Goal: Check status: Check status

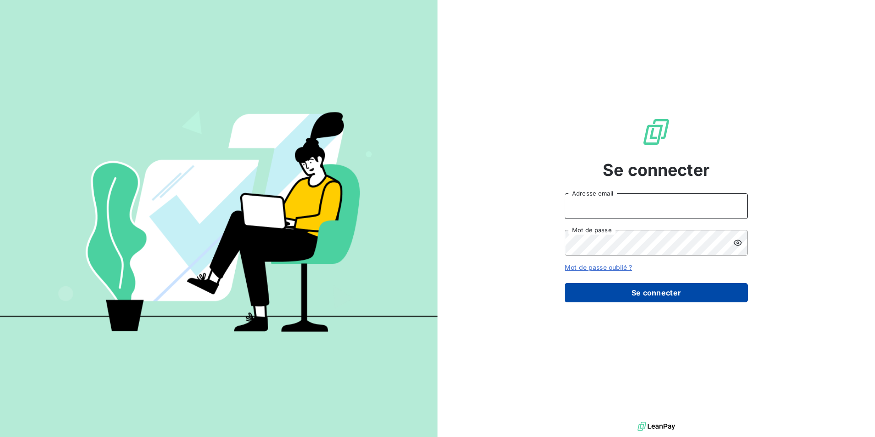
type input "virginiechaulet@groupebsl.com"
click at [649, 289] on button "Se connecter" at bounding box center [656, 292] width 183 height 19
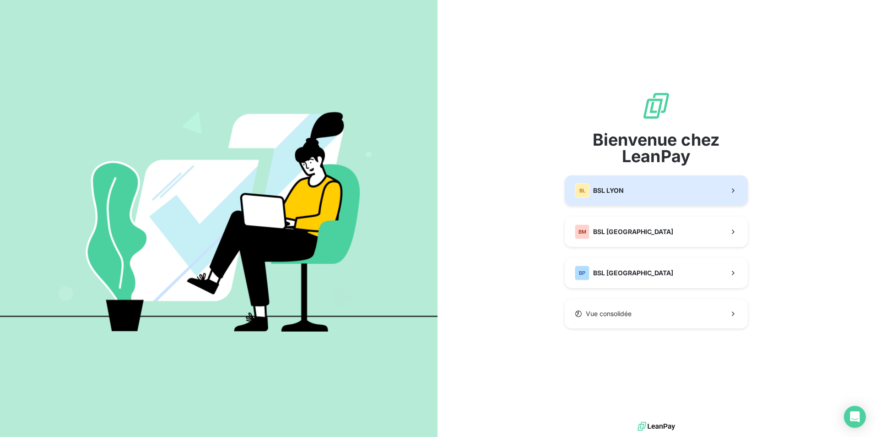
click at [641, 186] on button "BL BSL LYON" at bounding box center [656, 190] width 183 height 30
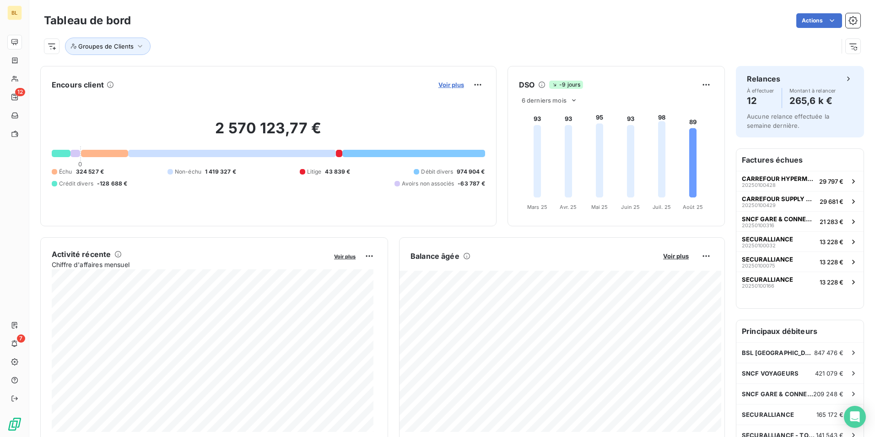
click at [441, 86] on span "Voir plus" at bounding box center [452, 84] width 26 height 7
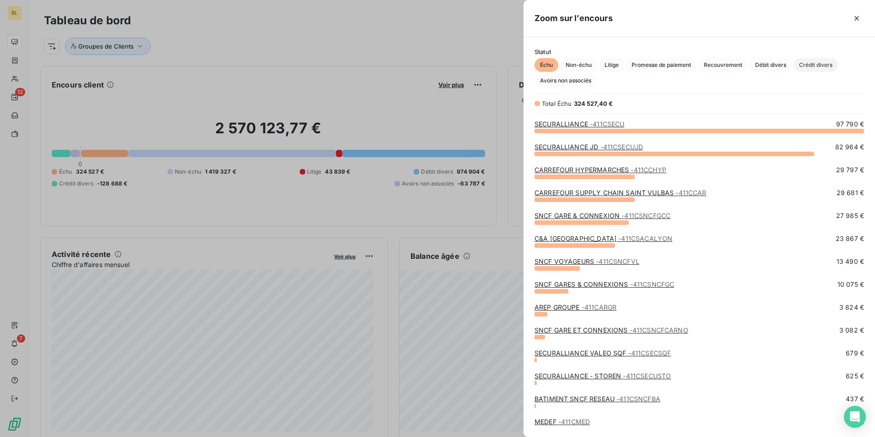
click at [811, 64] on span "Crédit divers" at bounding box center [816, 65] width 44 height 14
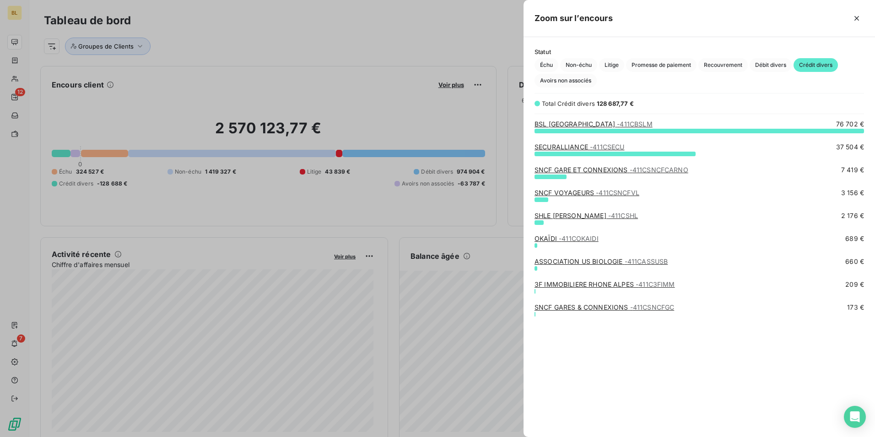
scroll to position [299, 345]
click at [22, 7] on div at bounding box center [437, 218] width 875 height 437
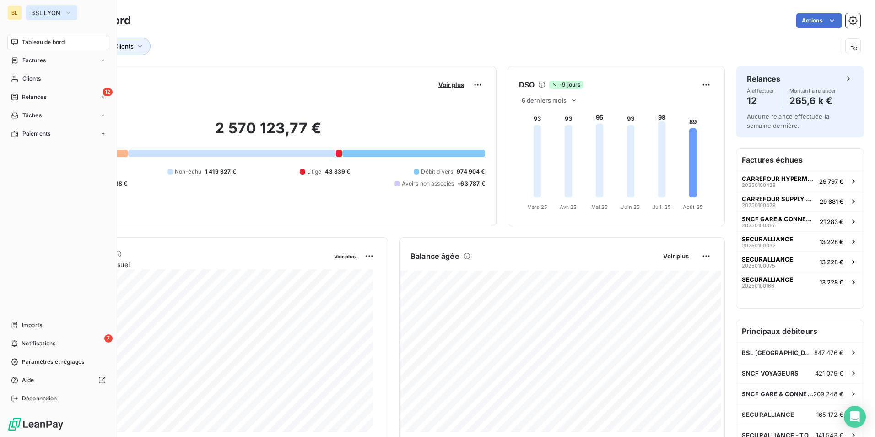
click at [66, 13] on icon "button" at bounding box center [68, 12] width 7 height 9
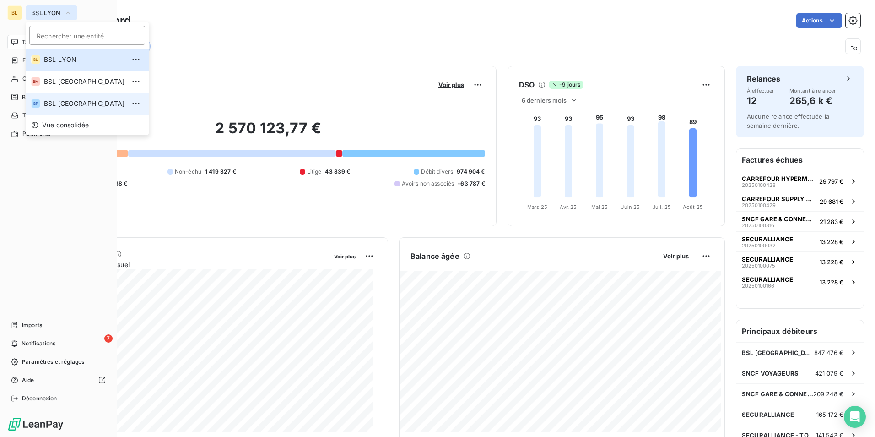
click at [63, 97] on li "BP BSL PARIS" at bounding box center [87, 103] width 123 height 22
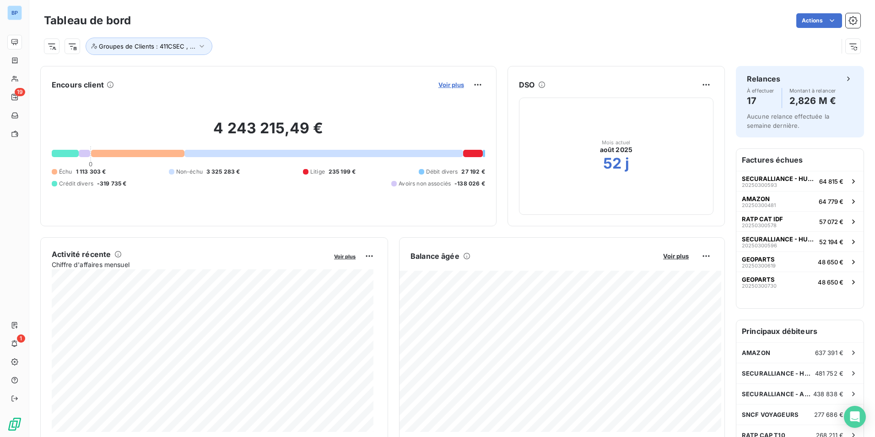
click at [449, 83] on span "Voir plus" at bounding box center [452, 84] width 26 height 7
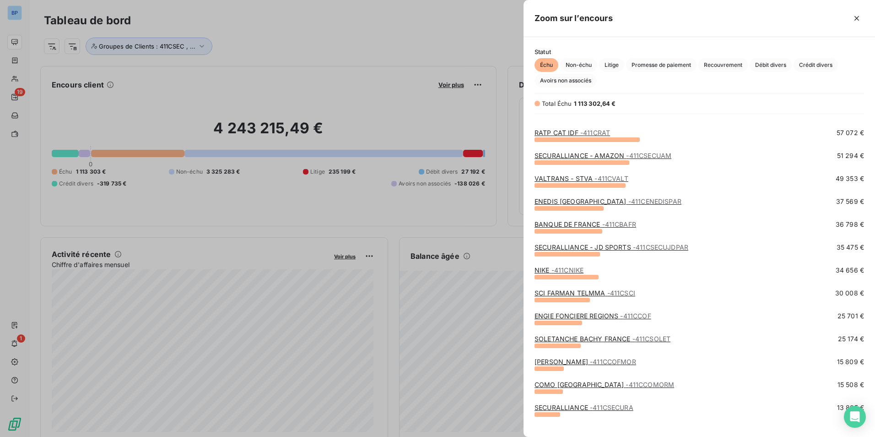
scroll to position [92, 0]
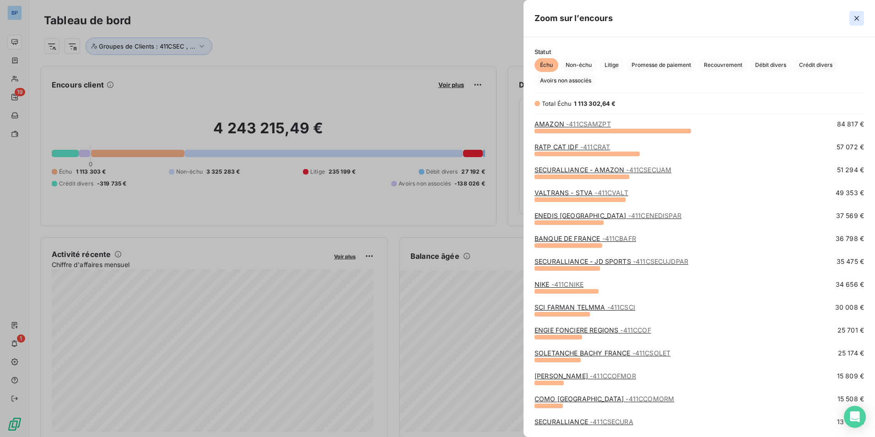
click at [860, 16] on icon "button" at bounding box center [856, 18] width 9 height 9
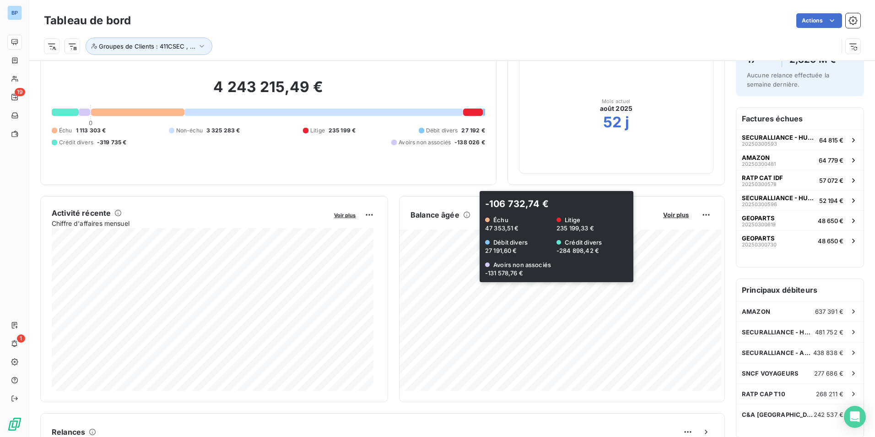
scroll to position [0, 0]
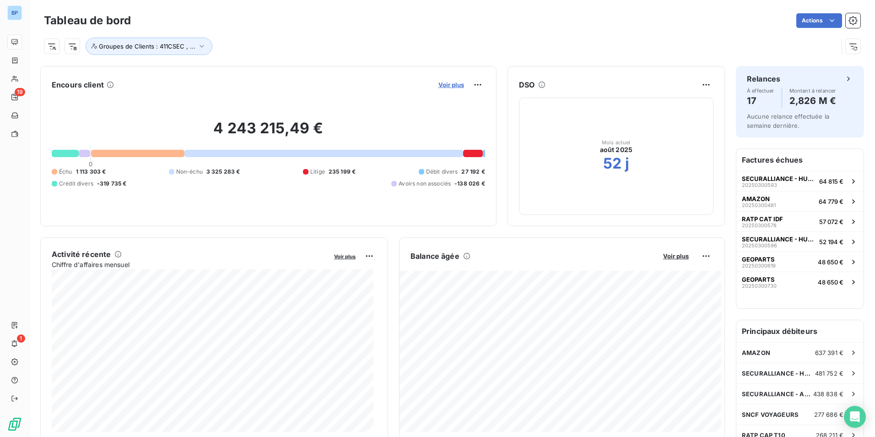
click at [453, 87] on span "Voir plus" at bounding box center [452, 84] width 26 height 7
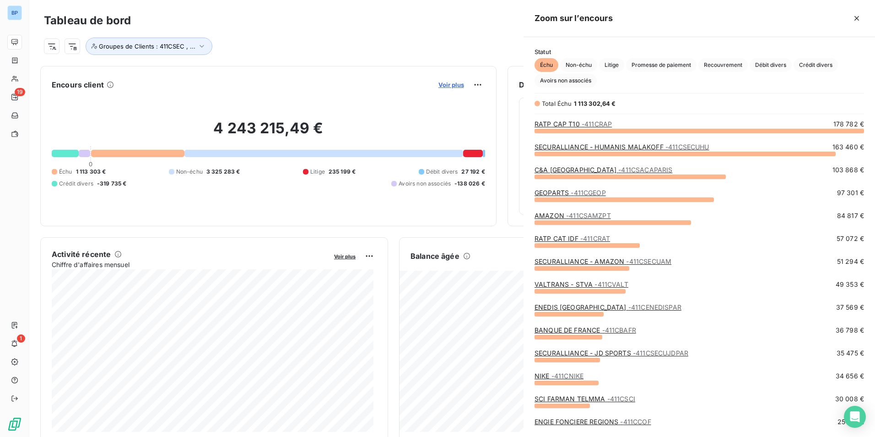
scroll to position [430, 345]
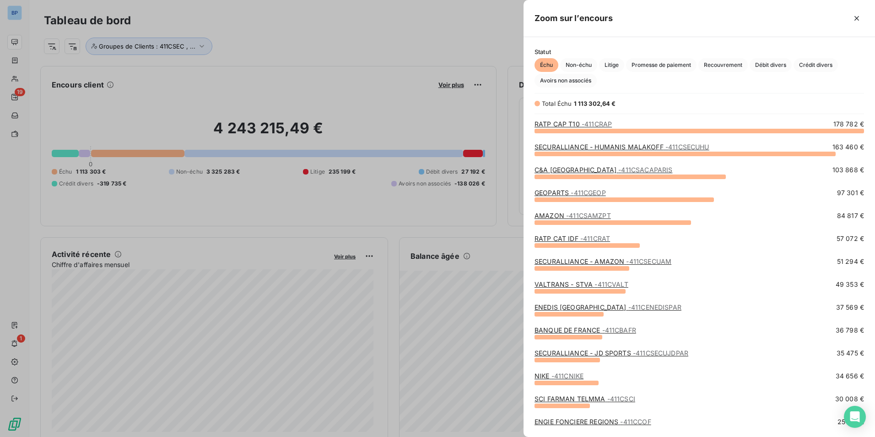
click at [342, 198] on div at bounding box center [437, 218] width 875 height 437
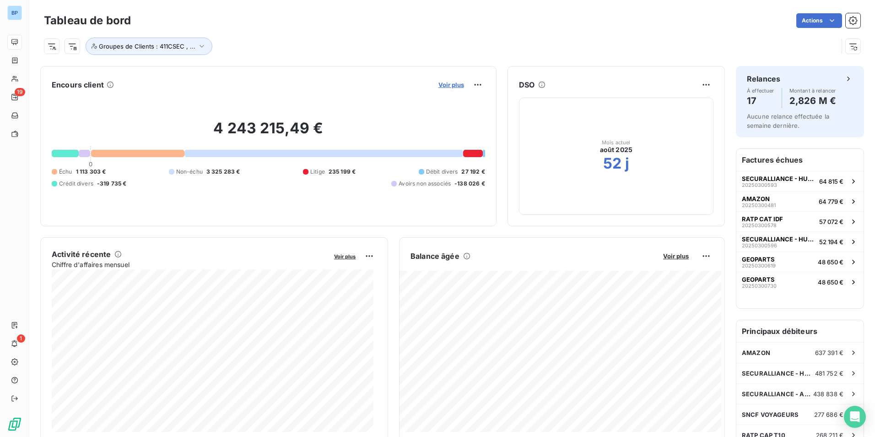
click at [451, 87] on span "Voir plus" at bounding box center [452, 84] width 26 height 7
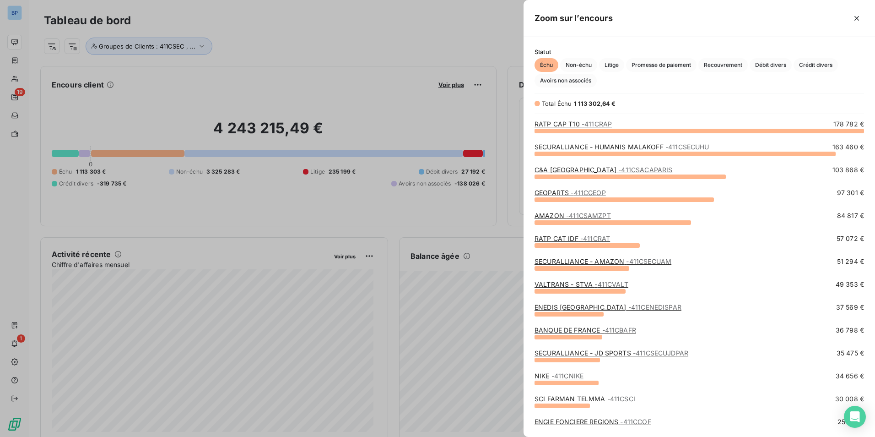
scroll to position [92, 0]
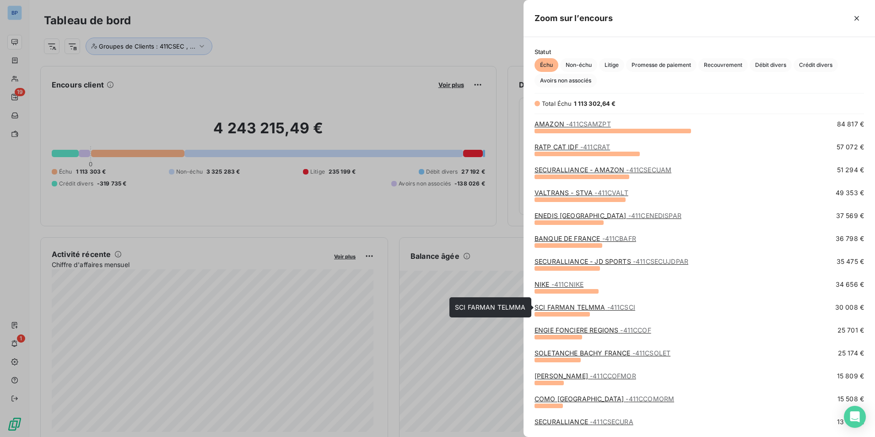
click at [612, 307] on span "- 411CSCI" at bounding box center [621, 307] width 28 height 8
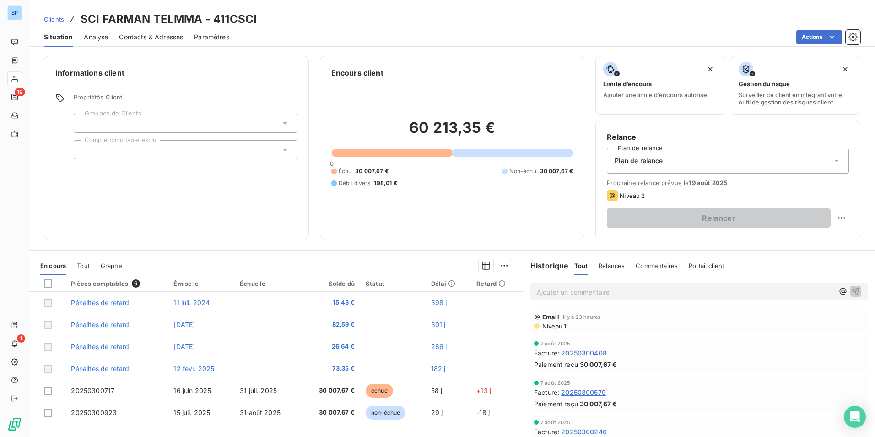
drag, startPoint x: 439, startPoint y: 6, endPoint x: 436, endPoint y: 16, distance: 10.1
click at [439, 9] on div "Clients SCI FARMAN TELMMA - 411CSCI Situation Analyse Contacts & Adresses Param…" at bounding box center [452, 23] width 846 height 47
click at [818, 380] on div "7 août 2025" at bounding box center [699, 382] width 330 height 5
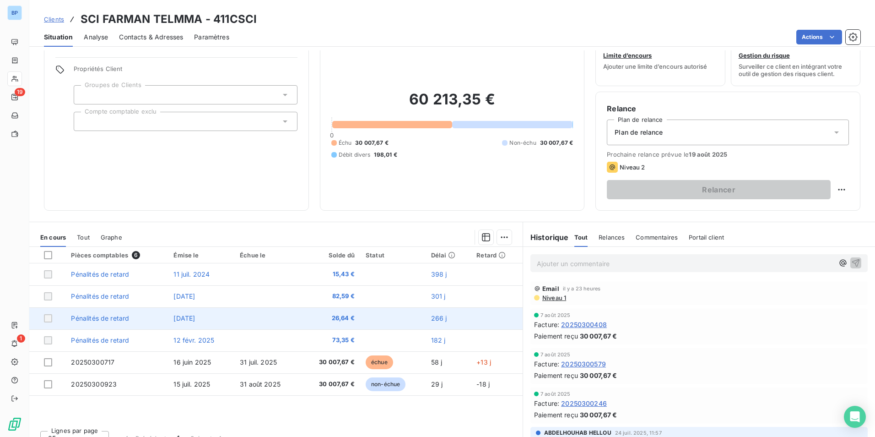
scroll to position [42, 0]
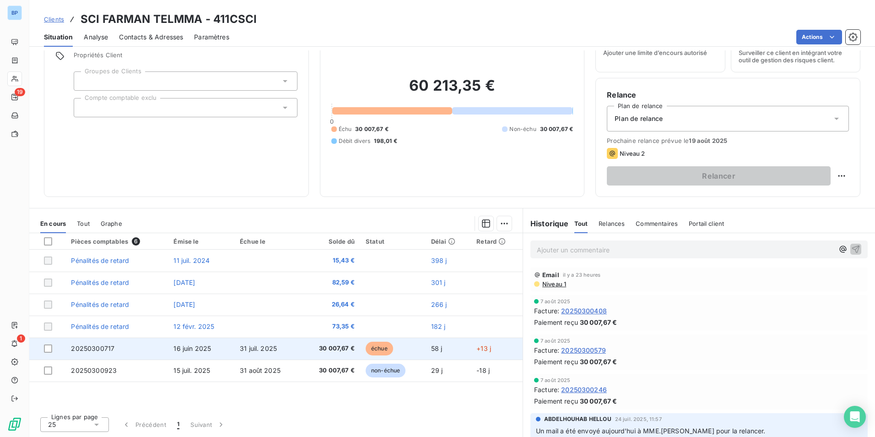
click at [244, 352] on td "31 juil. 2025" at bounding box center [267, 348] width 66 height 22
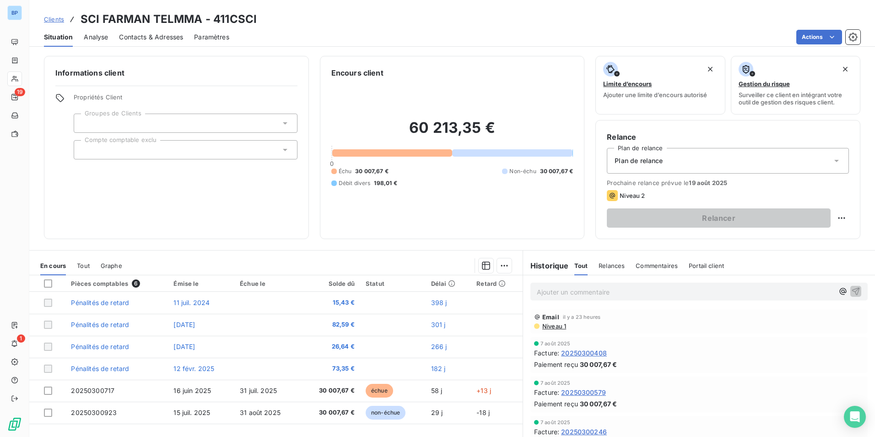
click at [57, 19] on span "Clients" at bounding box center [54, 19] width 20 height 7
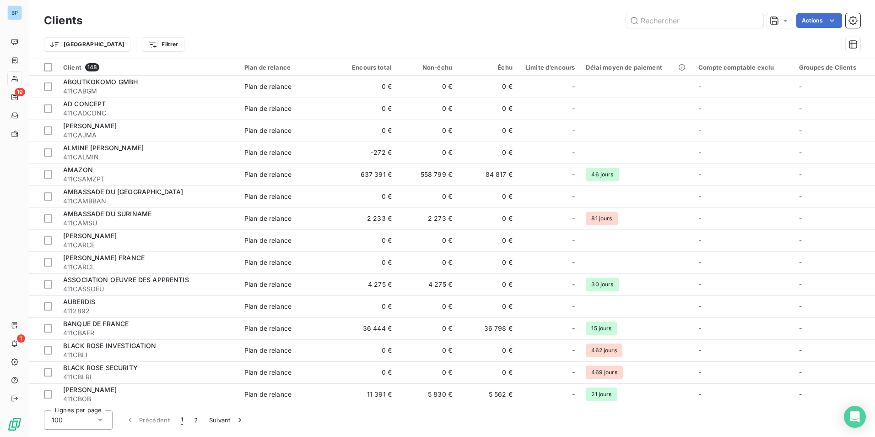
click at [73, 22] on h3 "Clients" at bounding box center [63, 20] width 38 height 16
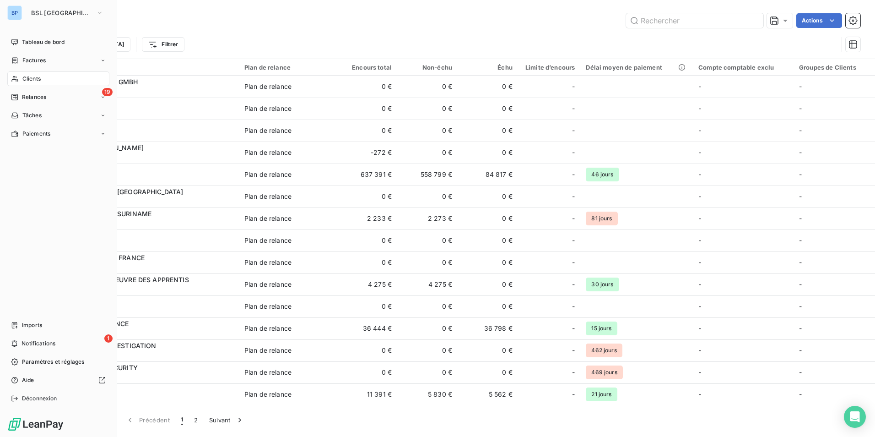
click at [21, 14] on div "BP" at bounding box center [14, 12] width 15 height 15
click at [35, 44] on span "Tableau de bord" at bounding box center [43, 42] width 43 height 8
